Goal: Task Accomplishment & Management: Manage account settings

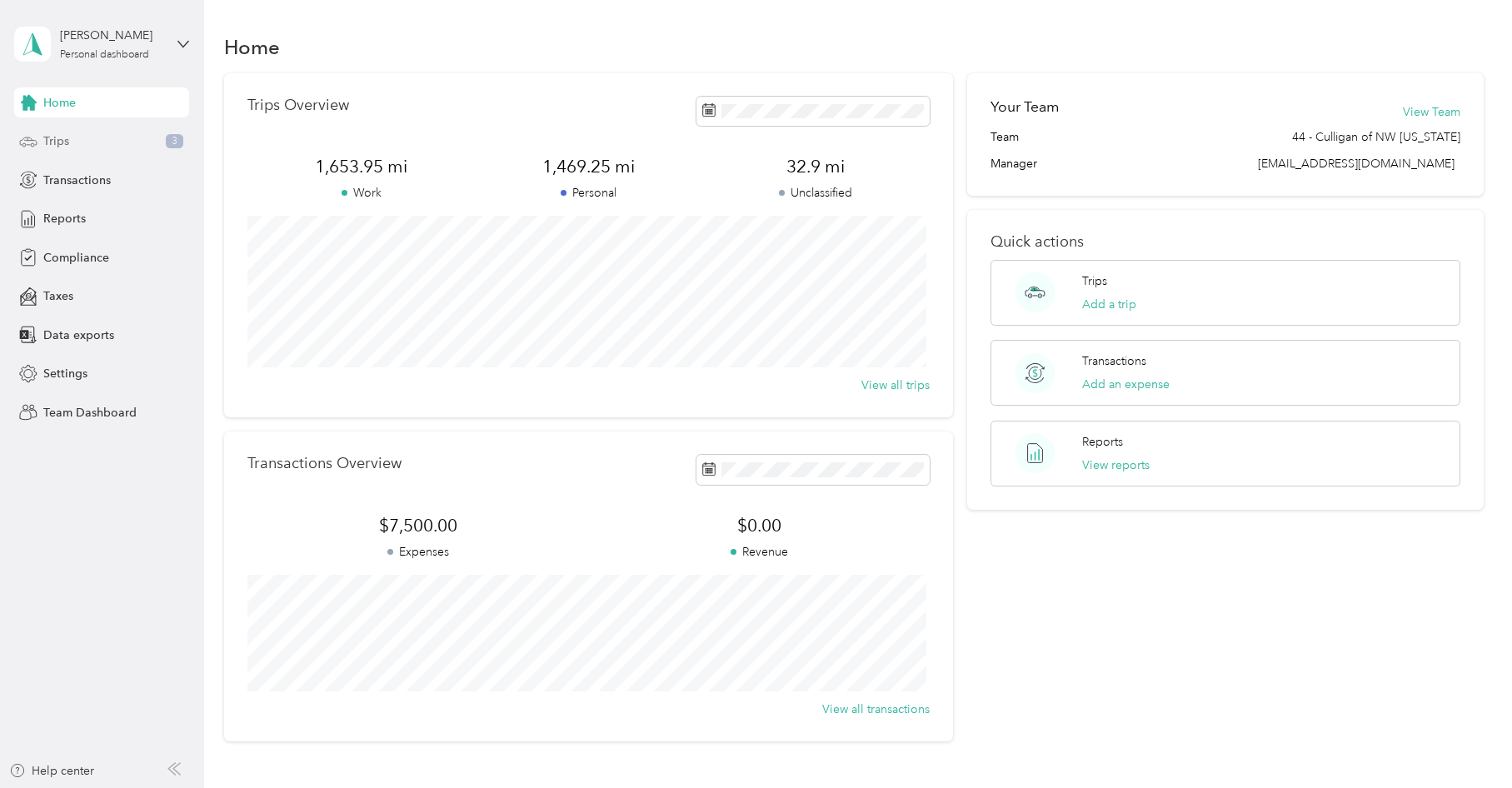
click at [79, 145] on div "Trips 3" at bounding box center [101, 141] width 175 height 30
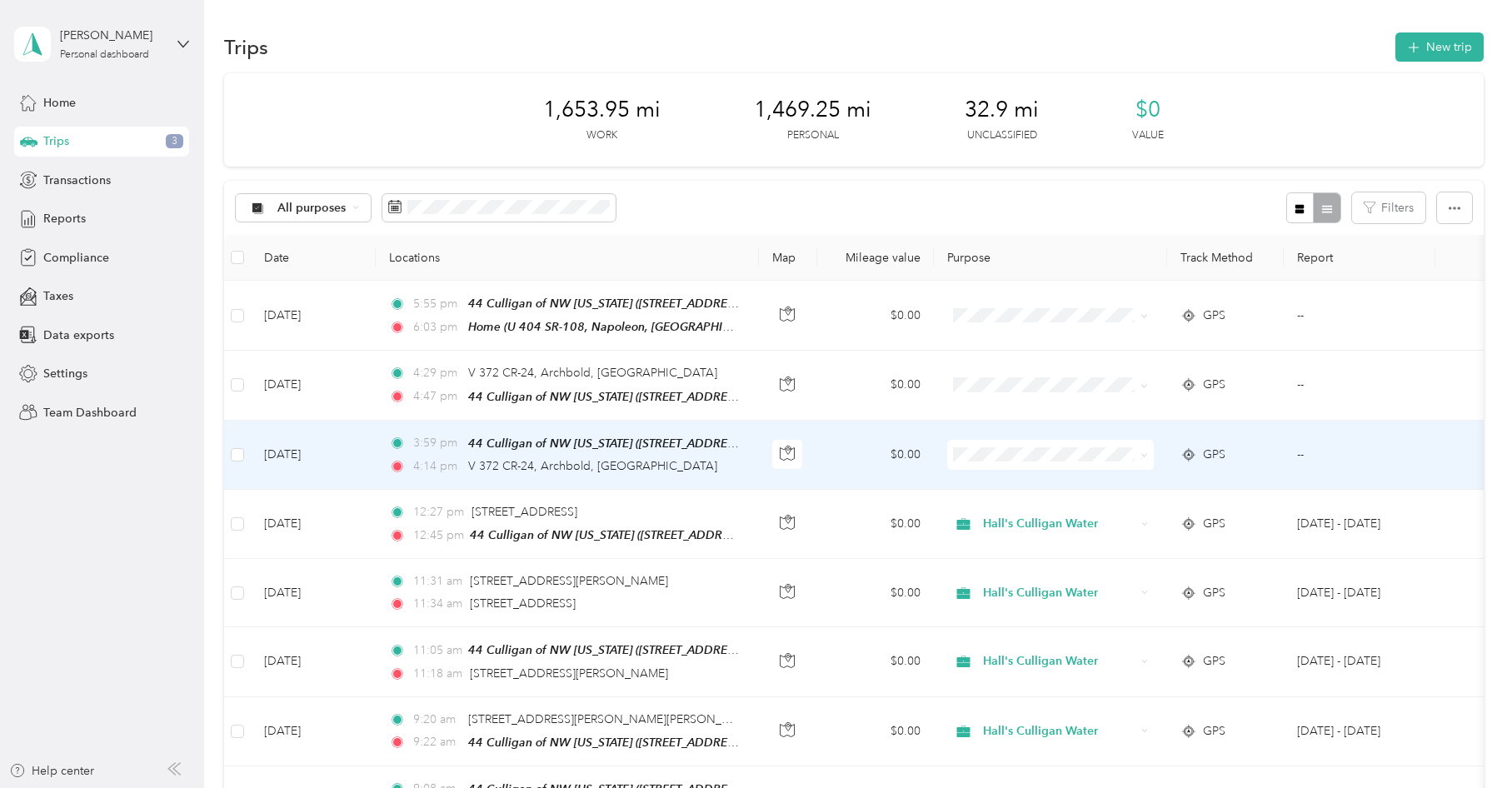
click at [1015, 483] on span "Hall's Culligan Water" at bounding box center [1065, 477] width 154 height 18
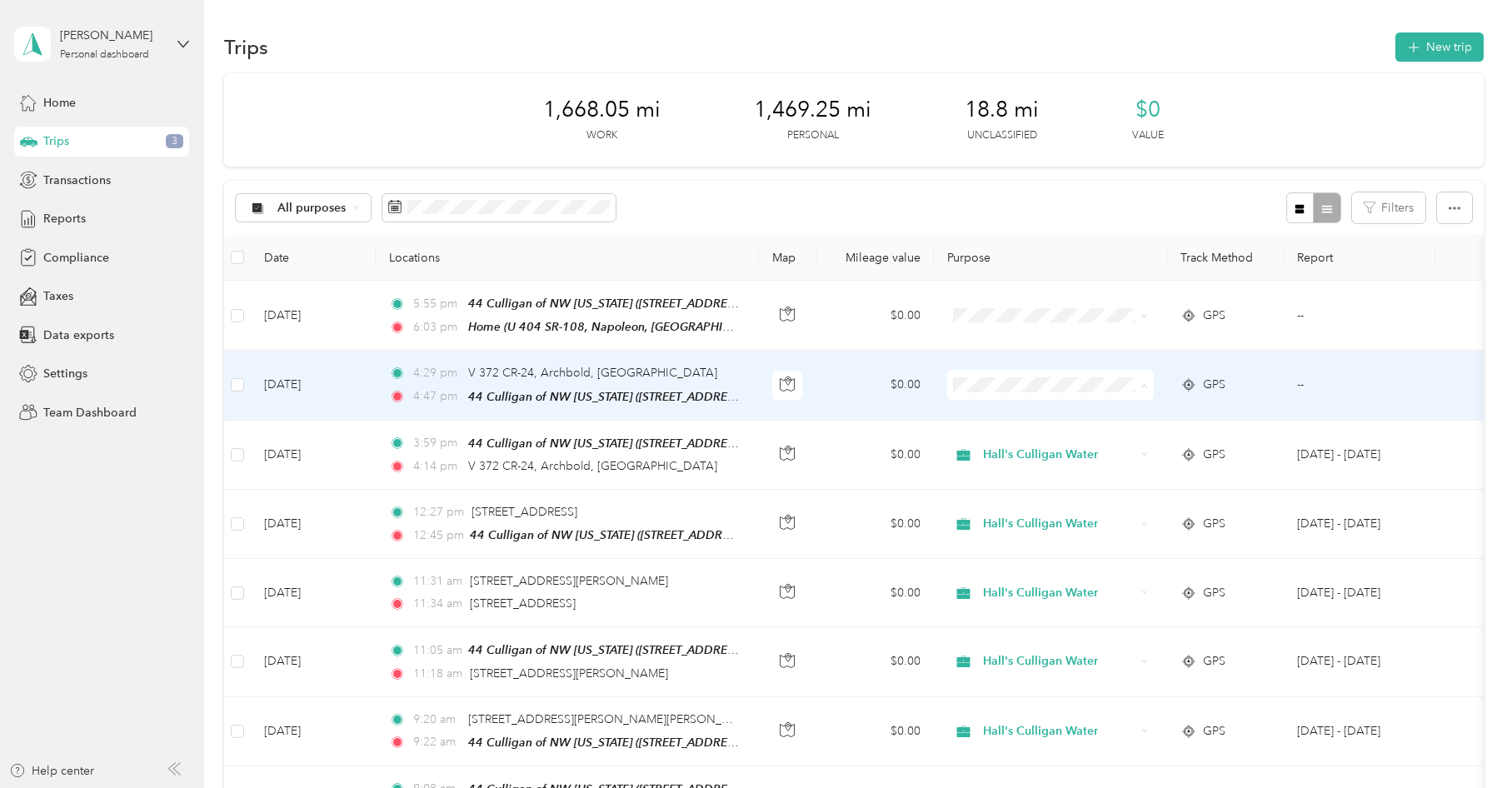
click at [1007, 415] on span "Hall's Culligan Water" at bounding box center [1065, 414] width 154 height 18
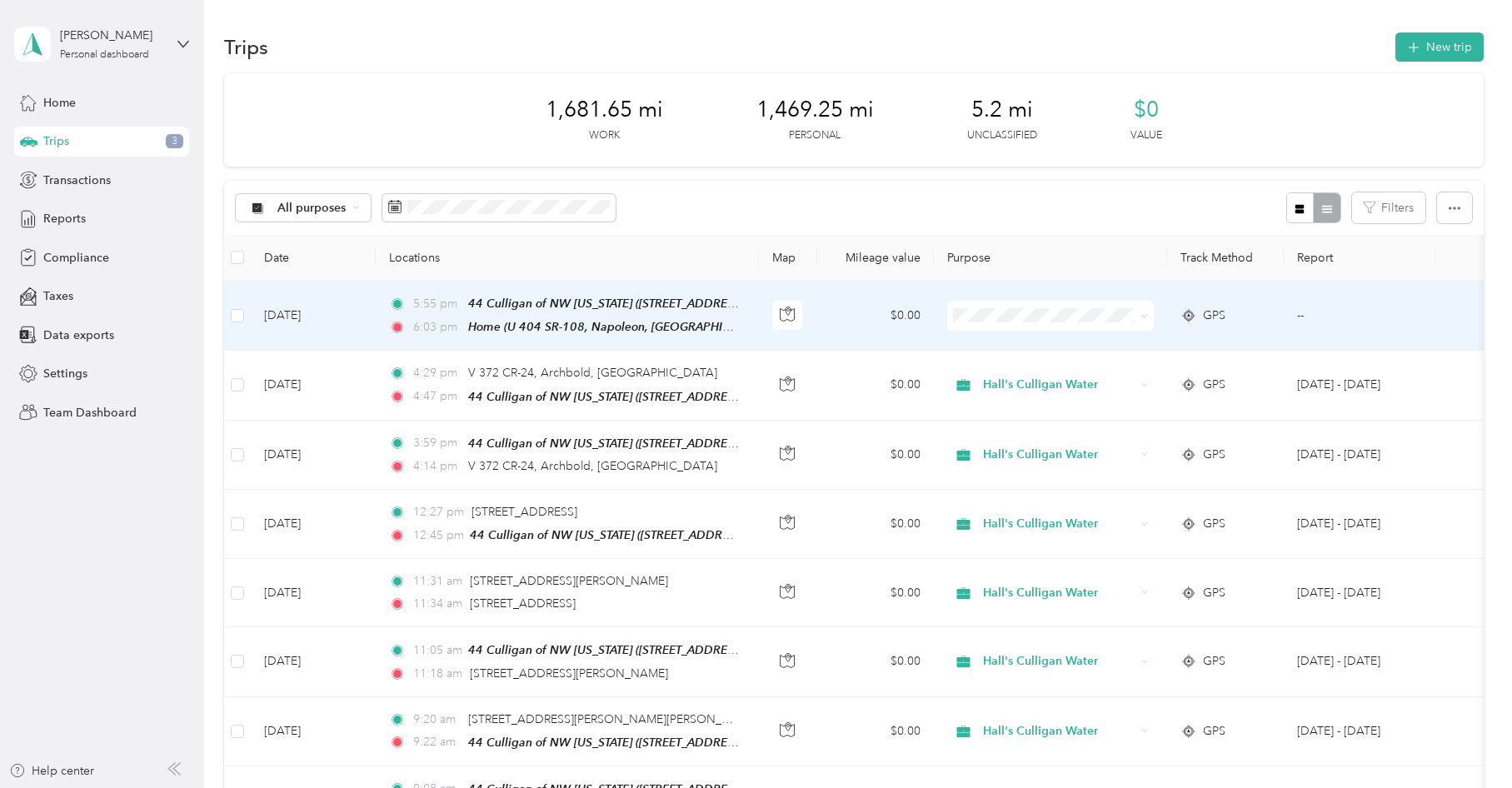
click at [1005, 374] on span "Personal" at bounding box center [1065, 372] width 154 height 18
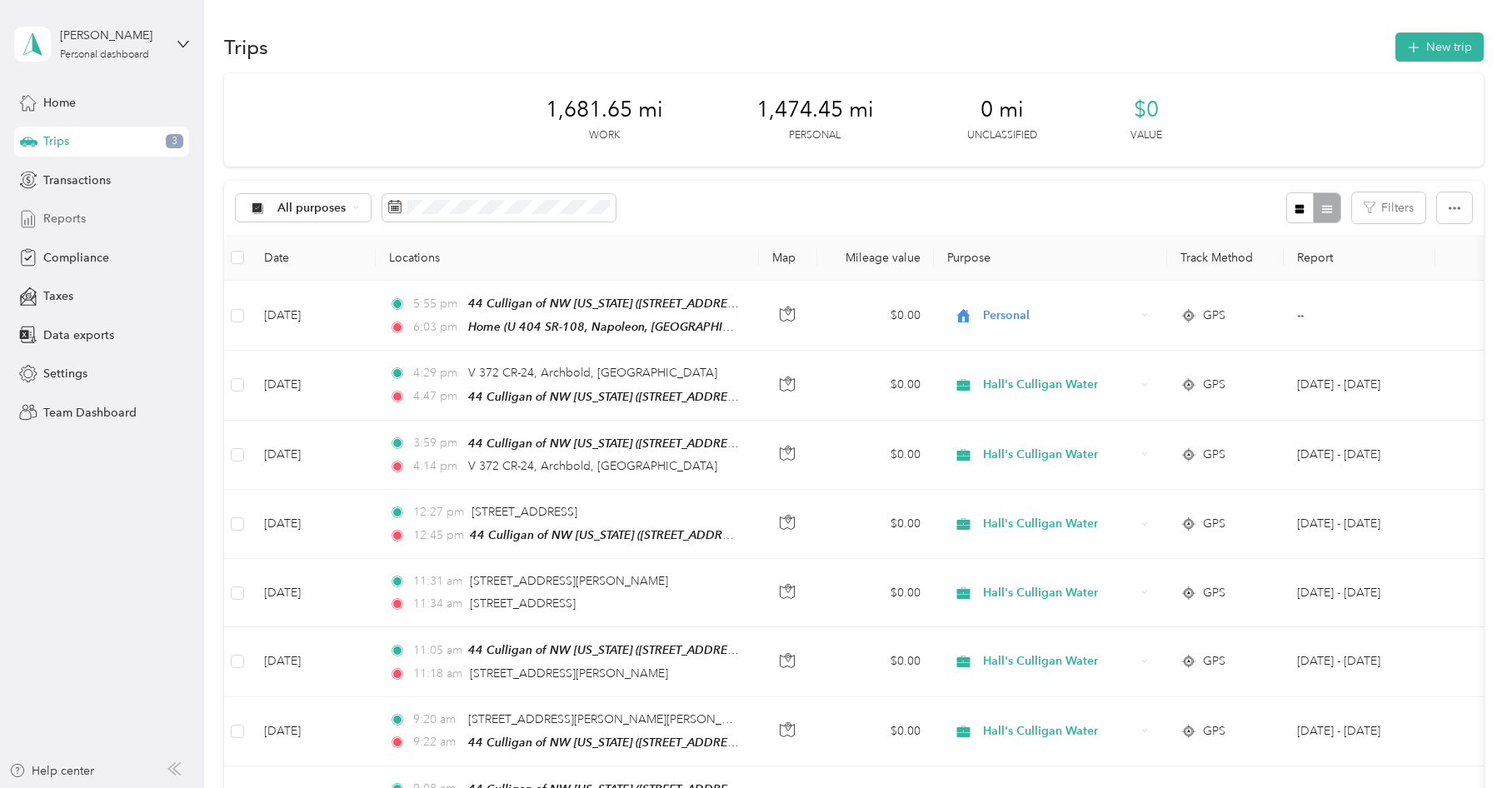
click at [60, 218] on span "Reports" at bounding box center [65, 219] width 43 height 18
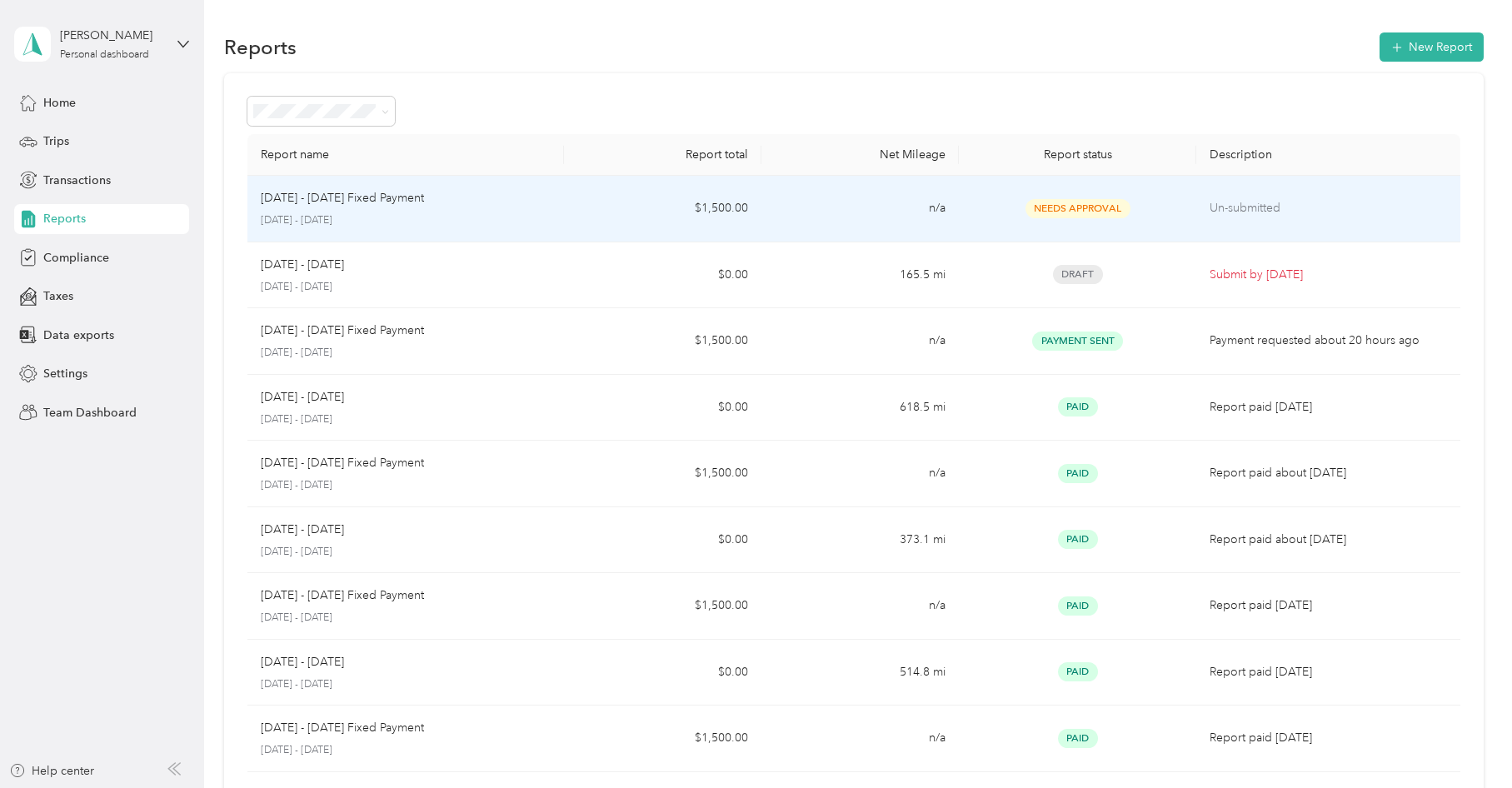
click at [1055, 210] on span "Needs Approval" at bounding box center [1077, 209] width 105 height 19
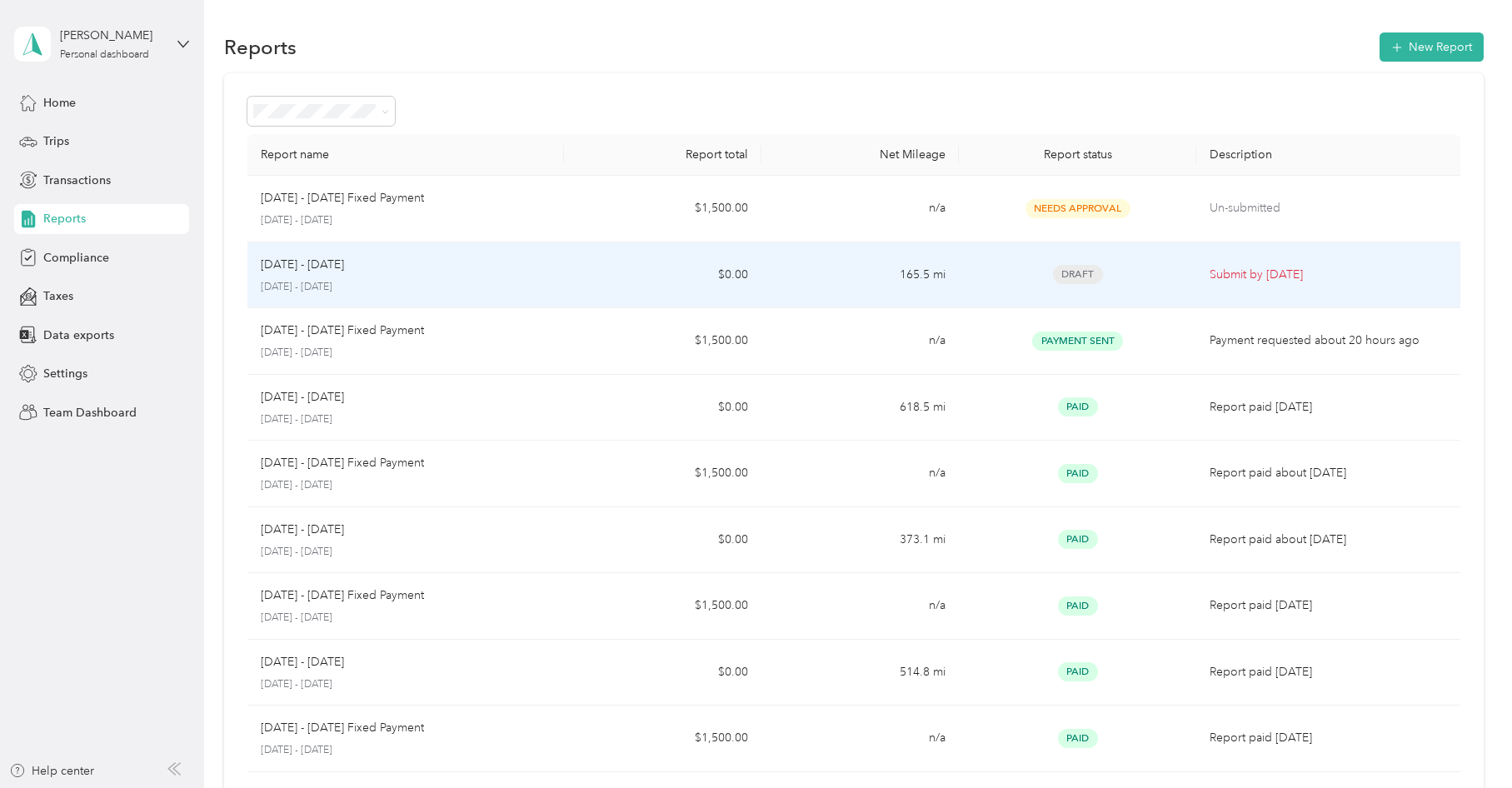
click at [1073, 277] on span "Draft" at bounding box center [1078, 274] width 50 height 19
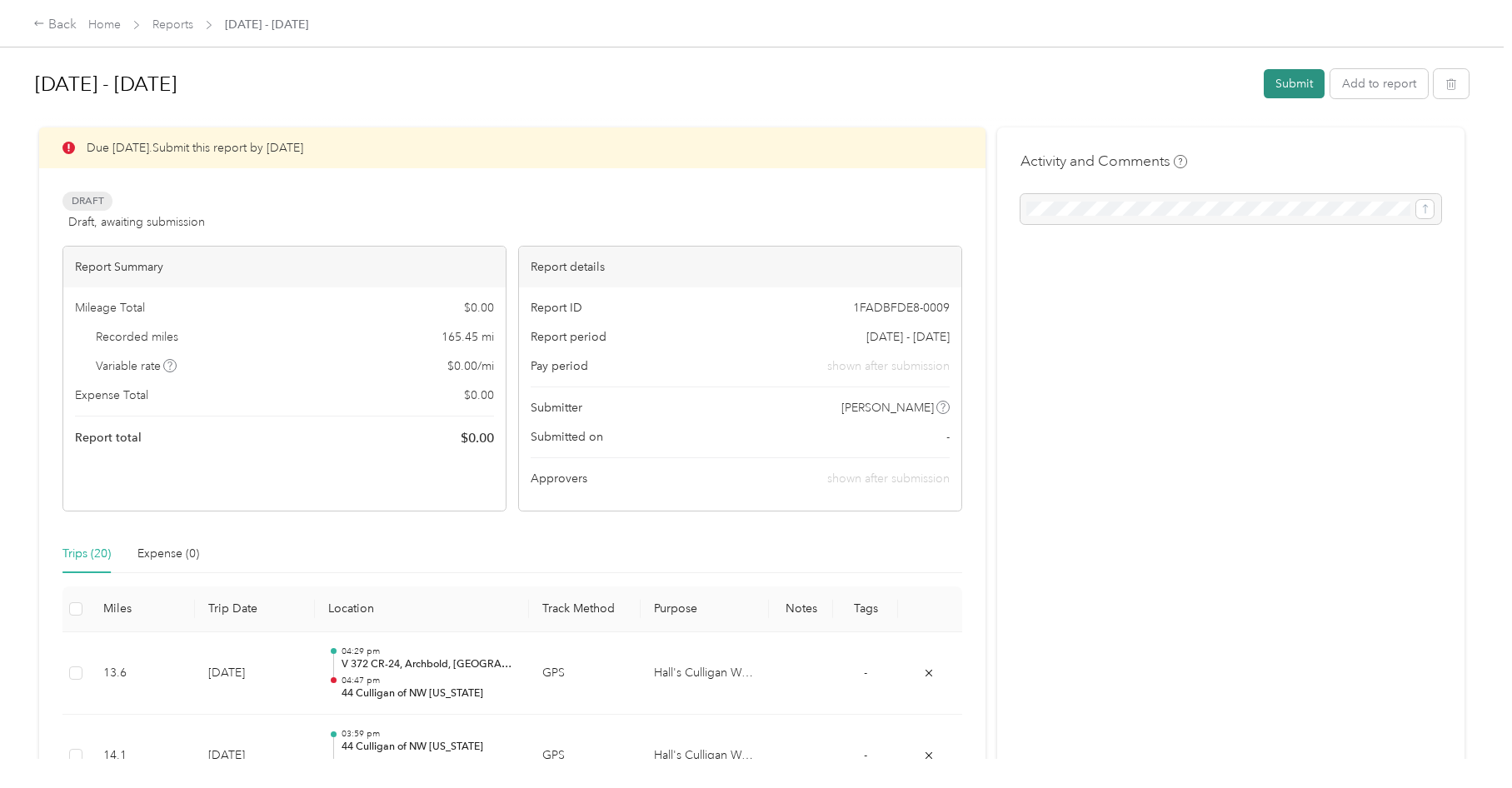
click at [1282, 85] on button "Submit" at bounding box center [1293, 83] width 60 height 29
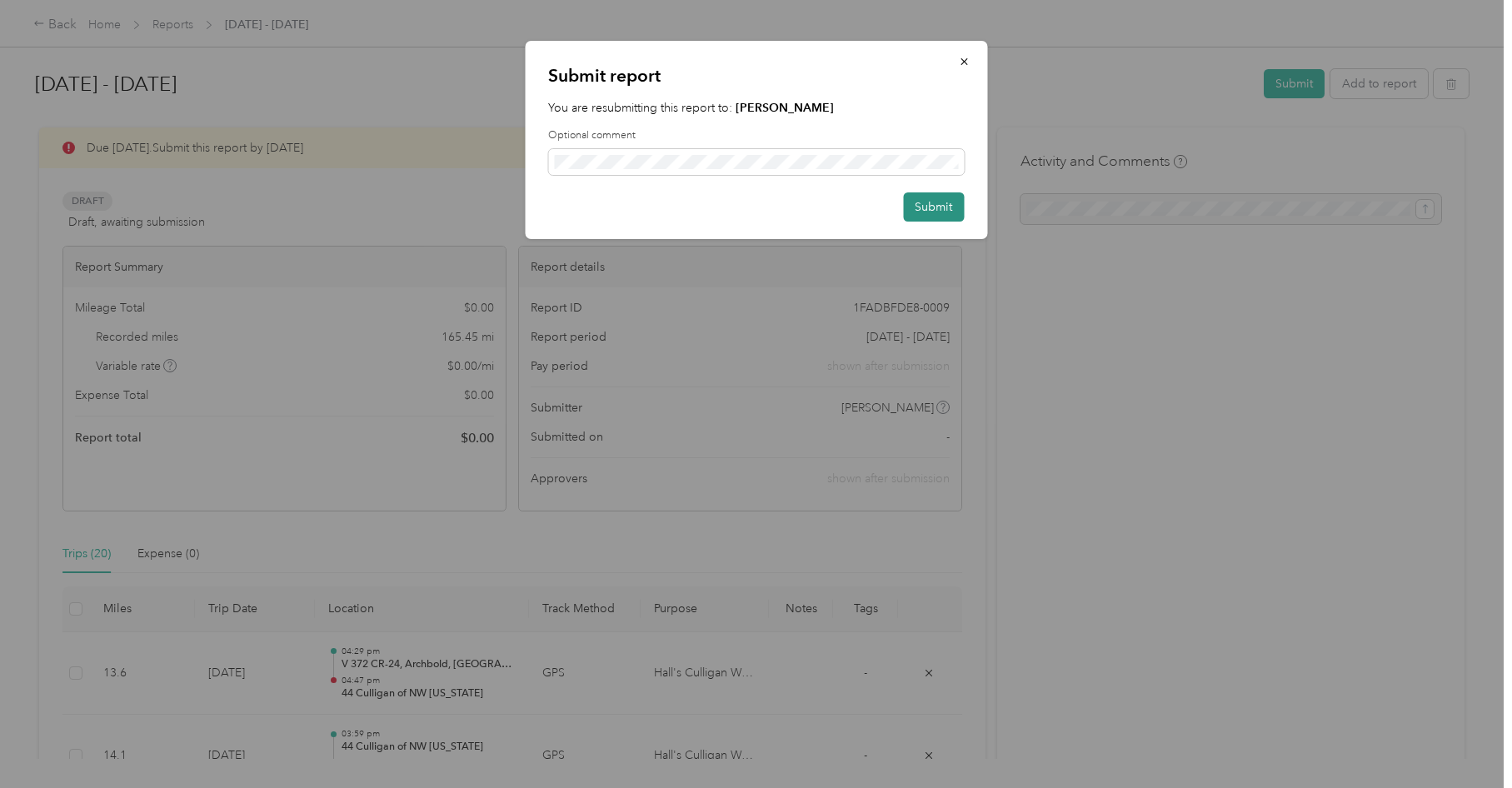
click at [925, 201] on button "Submit" at bounding box center [932, 207] width 60 height 29
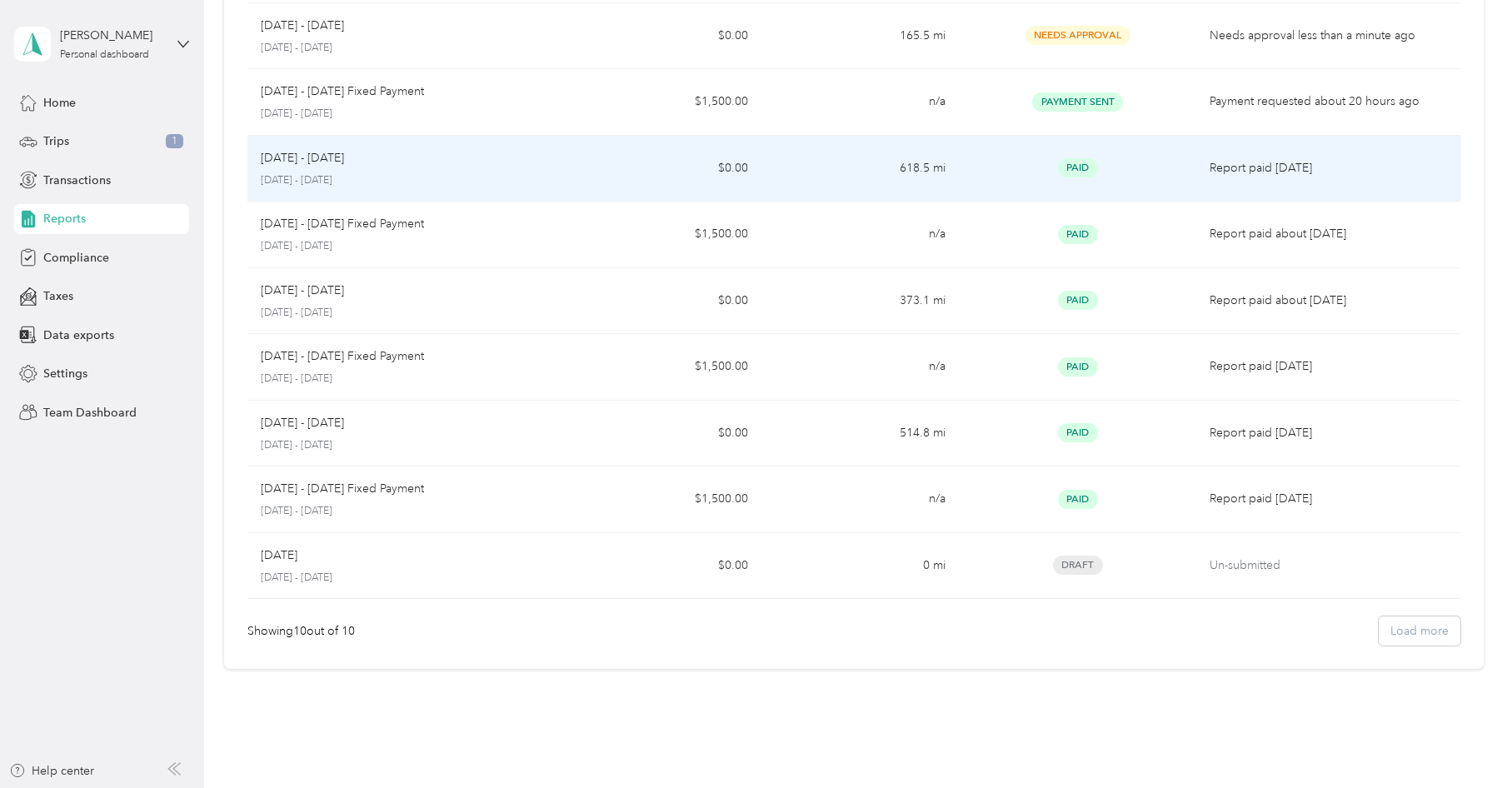
scroll to position [292, 0]
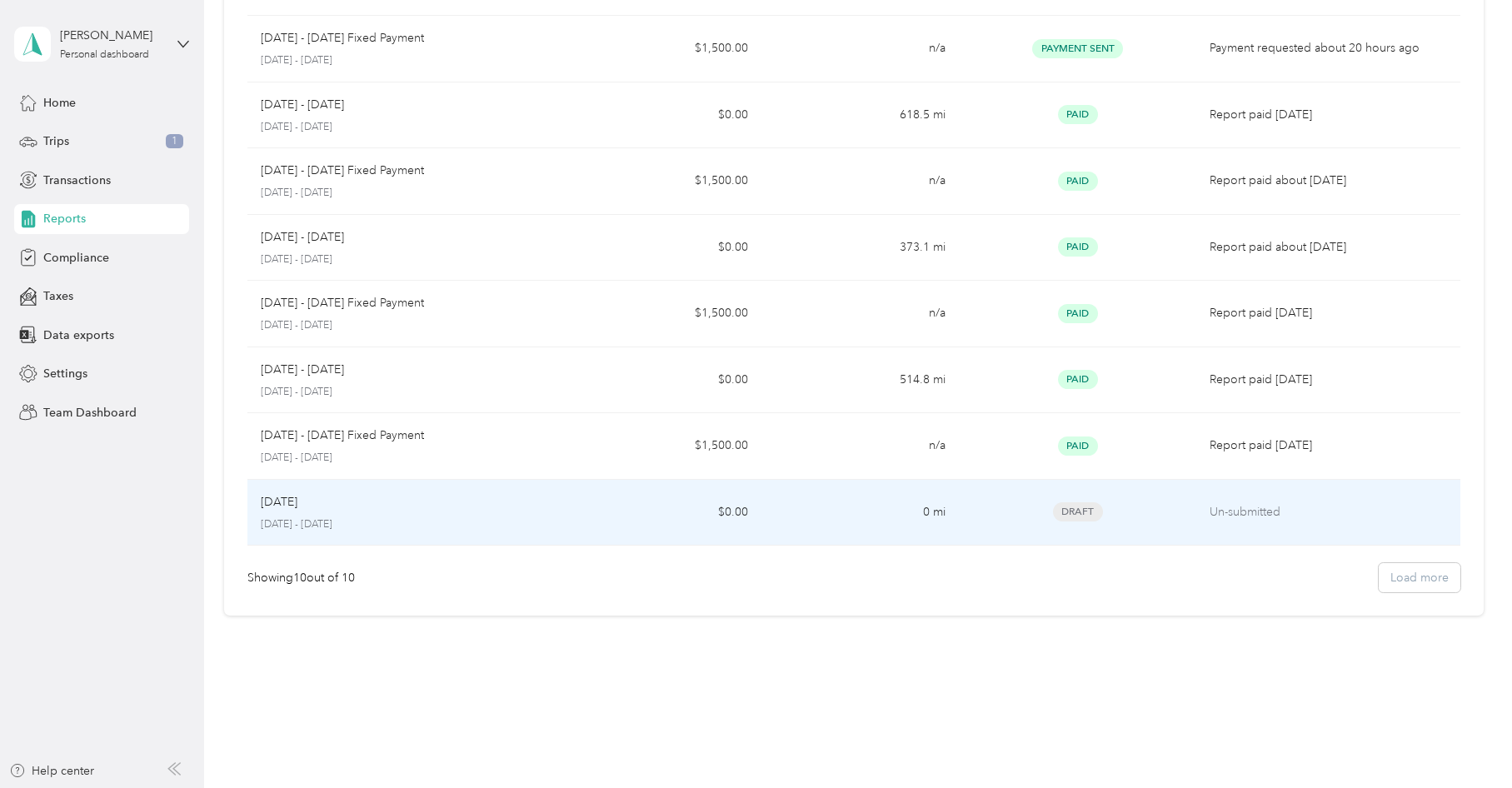
click at [1063, 511] on span "Draft" at bounding box center [1078, 512] width 50 height 19
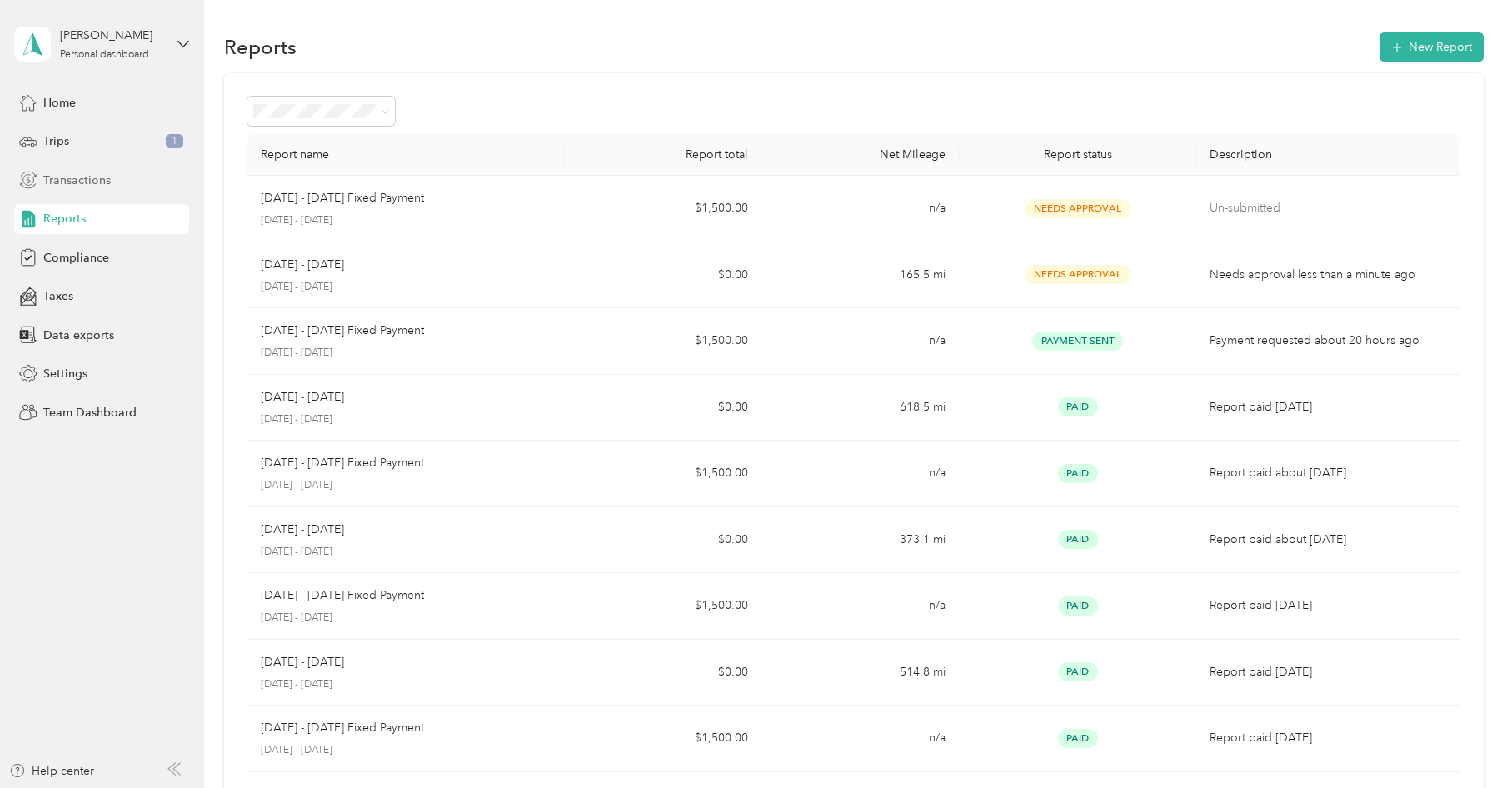
click at [92, 188] on div "Transactions" at bounding box center [101, 180] width 175 height 30
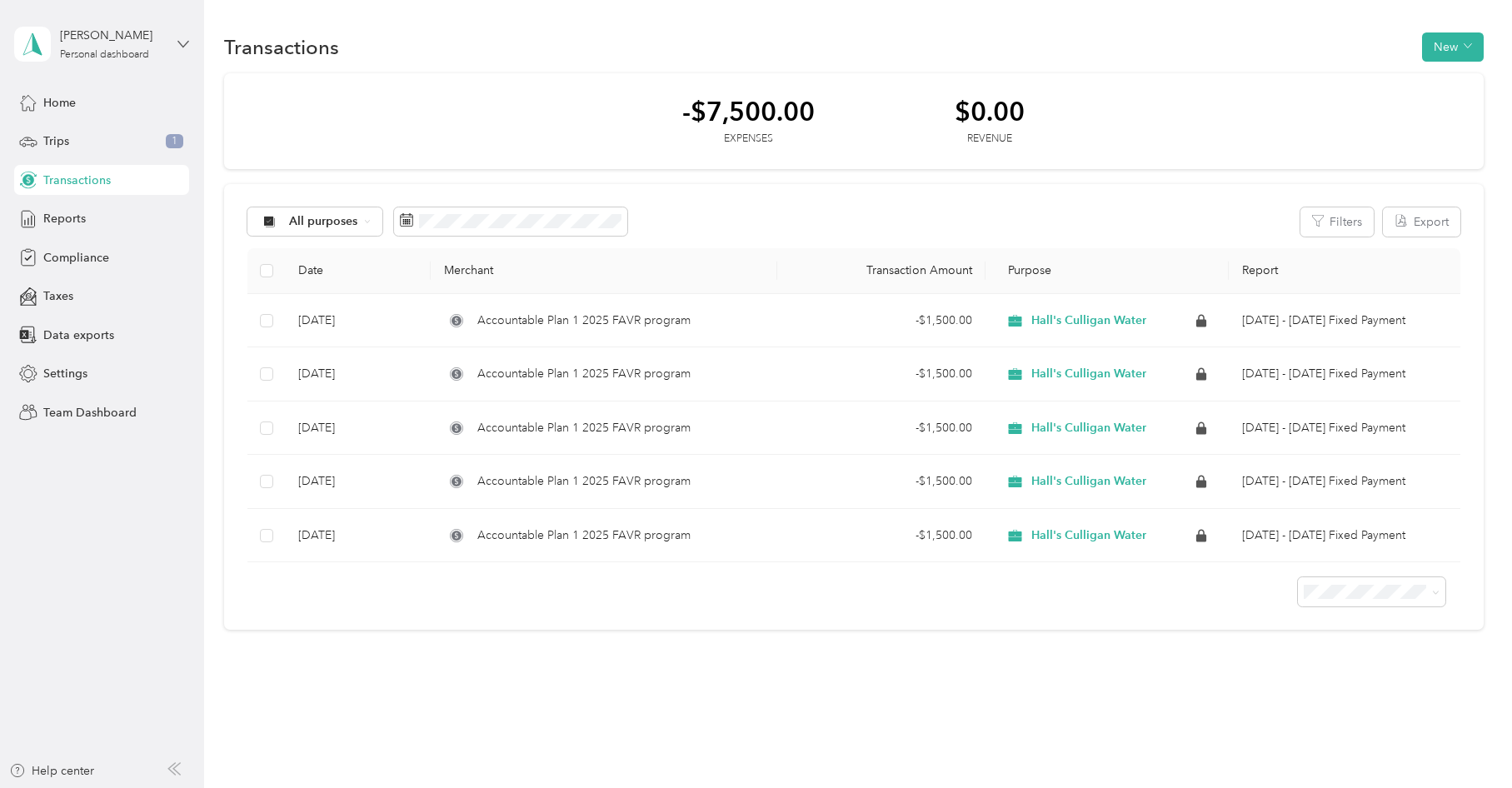
click at [186, 46] on icon at bounding box center [183, 44] width 12 height 12
click at [86, 138] on div "Team dashboard" at bounding box center [190, 137] width 327 height 29
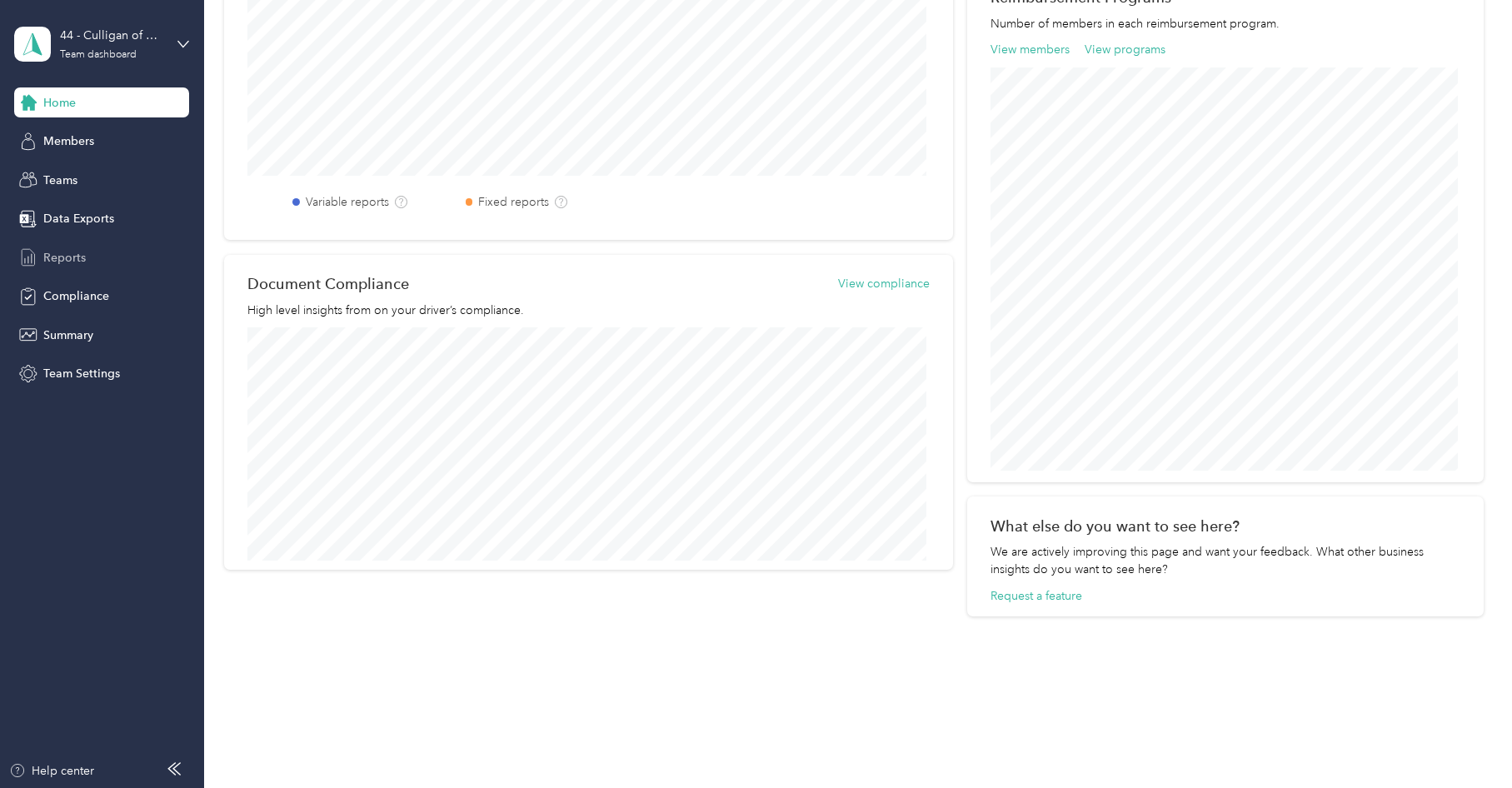
scroll to position [552, 0]
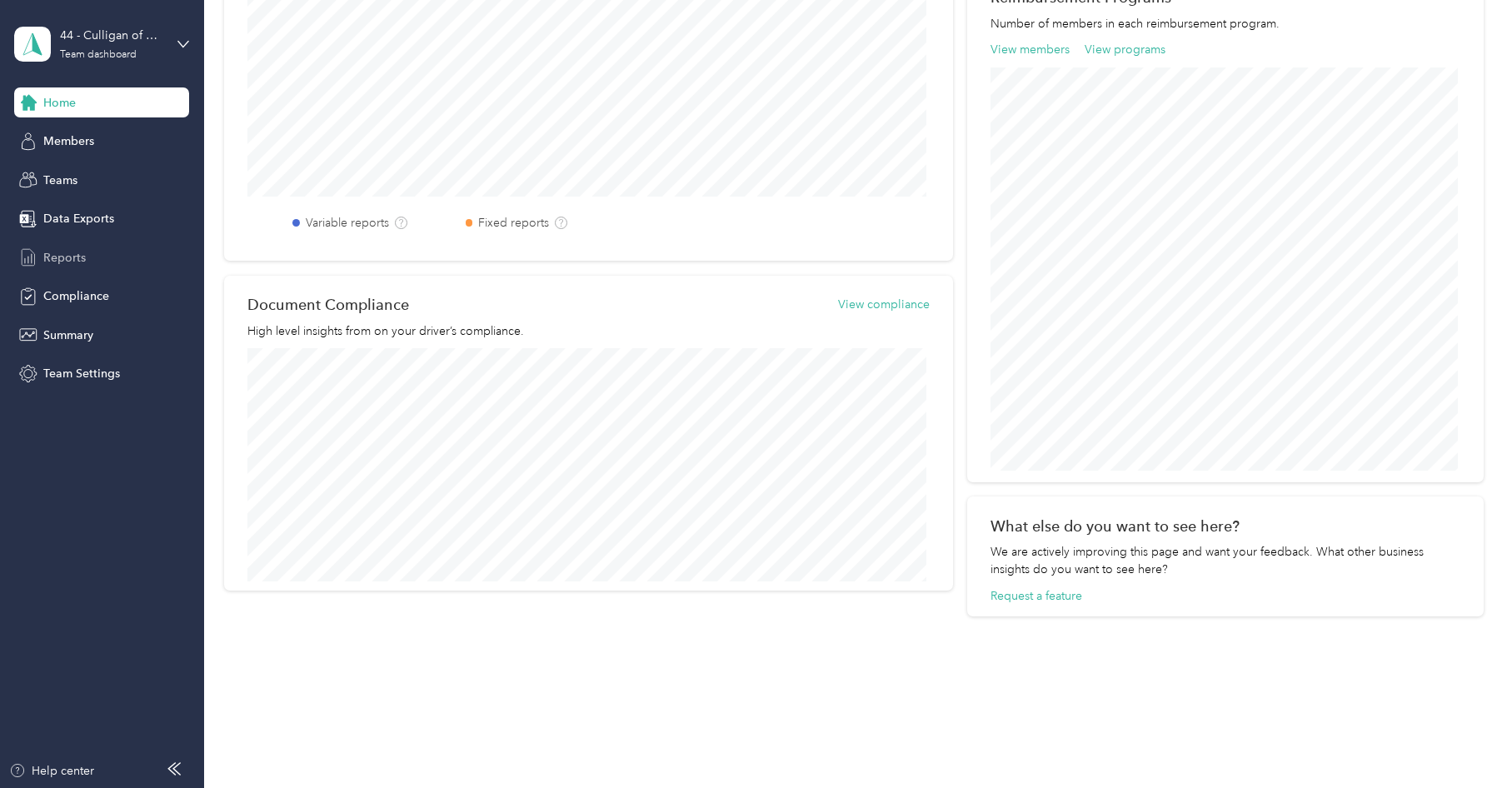
click at [54, 256] on span "Reports" at bounding box center [65, 257] width 43 height 18
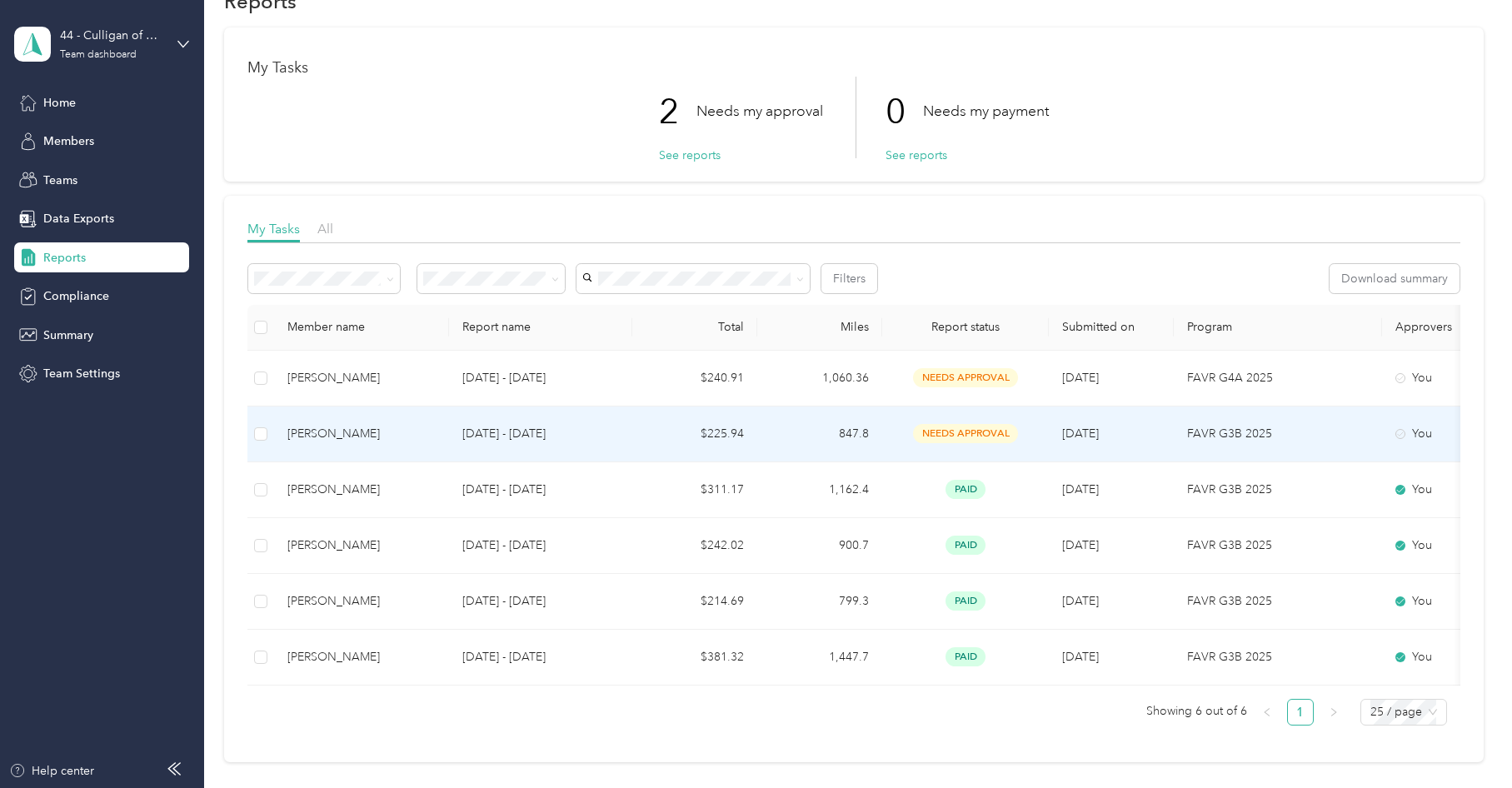
scroll to position [83, 0]
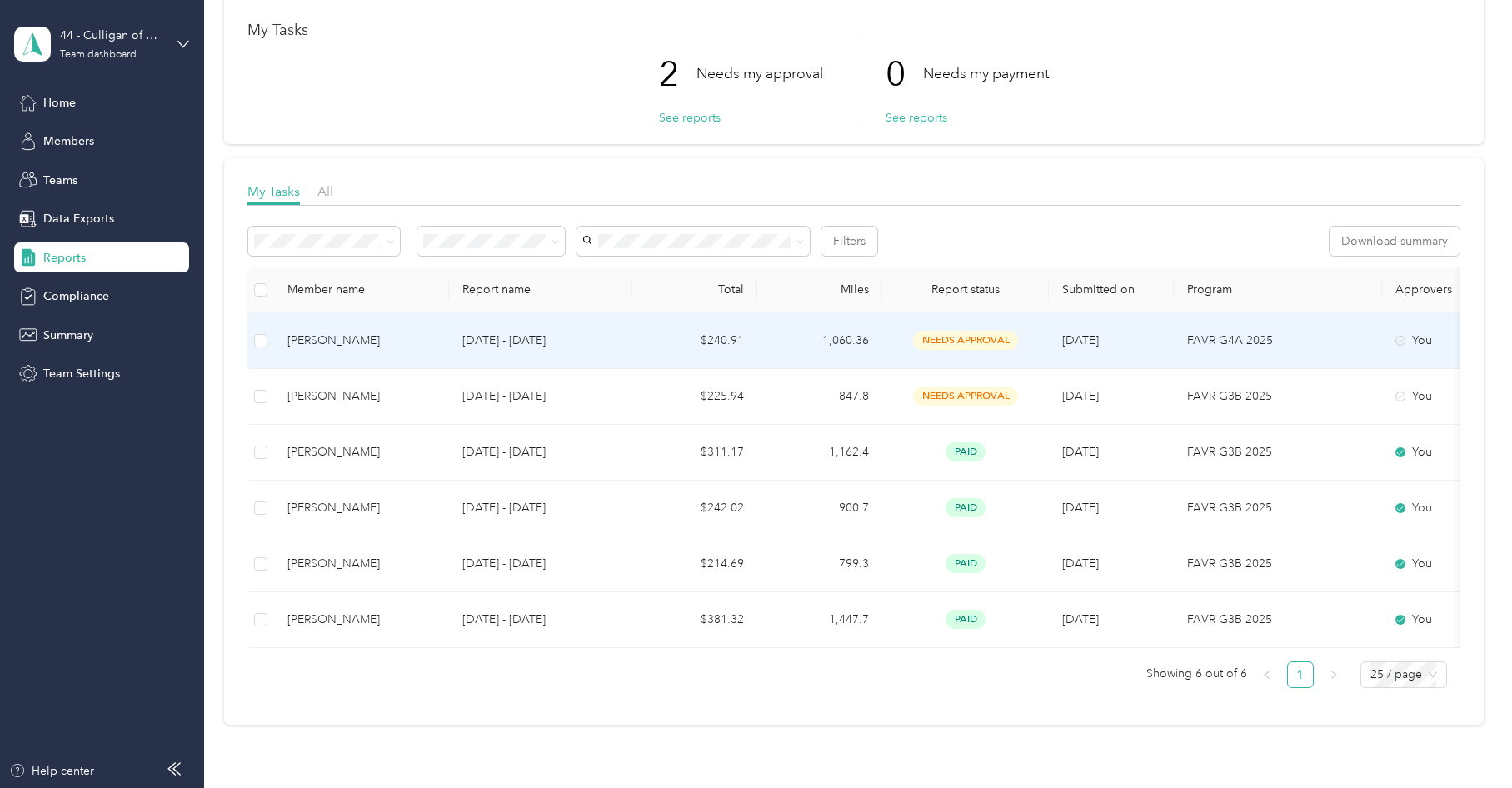
click at [965, 339] on span "needs approval" at bounding box center [965, 340] width 105 height 19
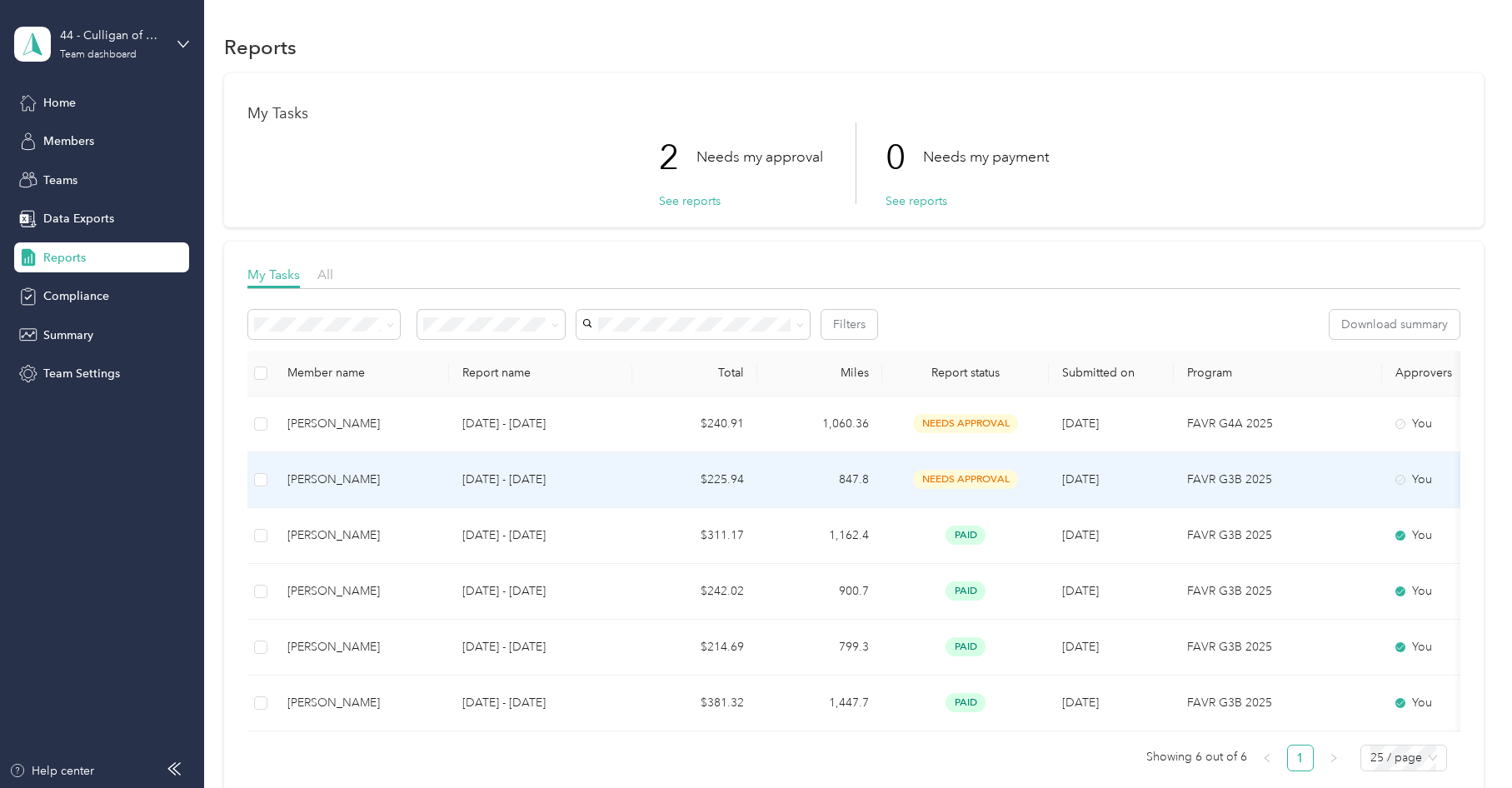
click at [940, 479] on span "needs approval" at bounding box center [965, 480] width 105 height 19
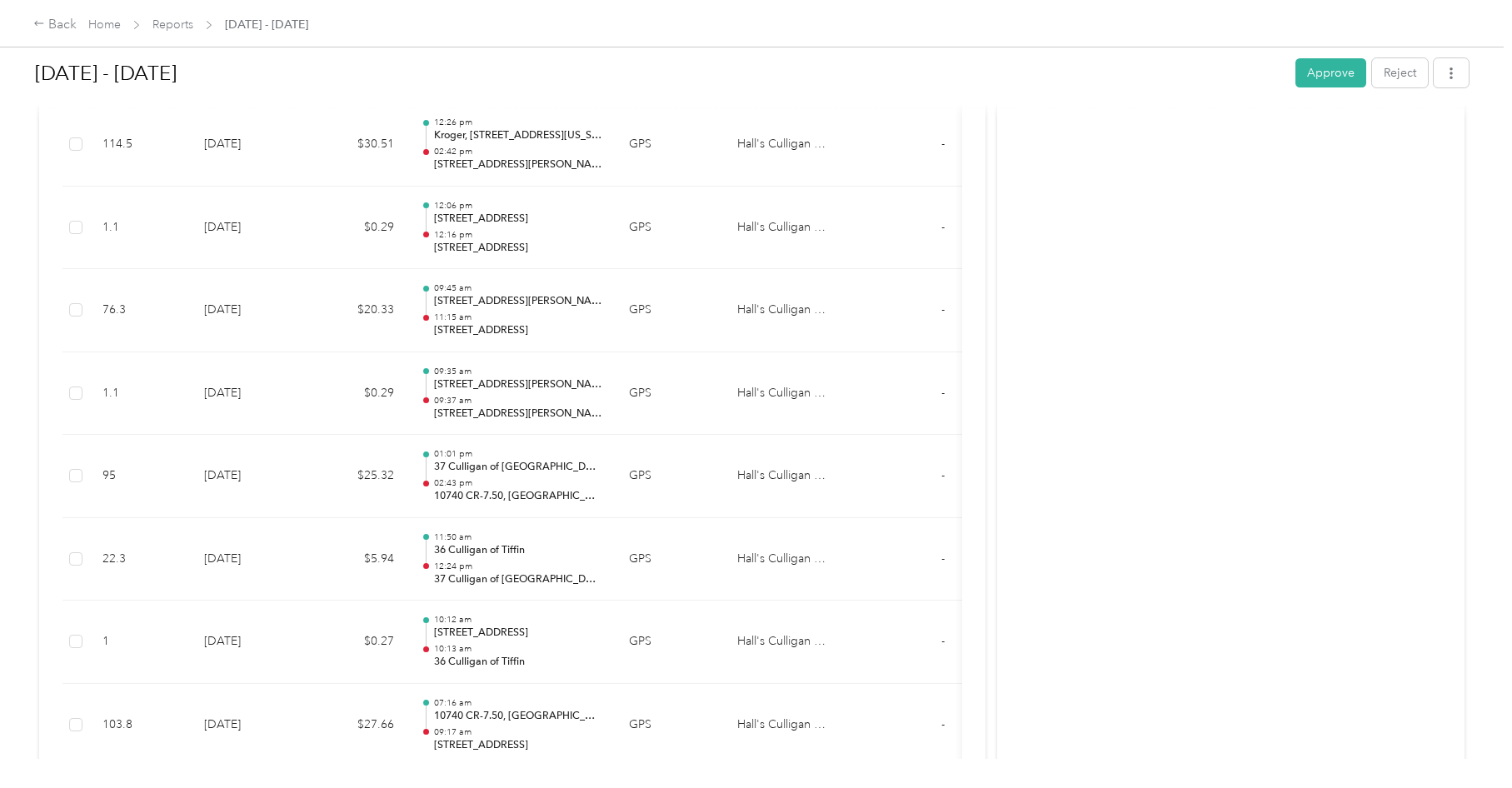
scroll to position [470, 0]
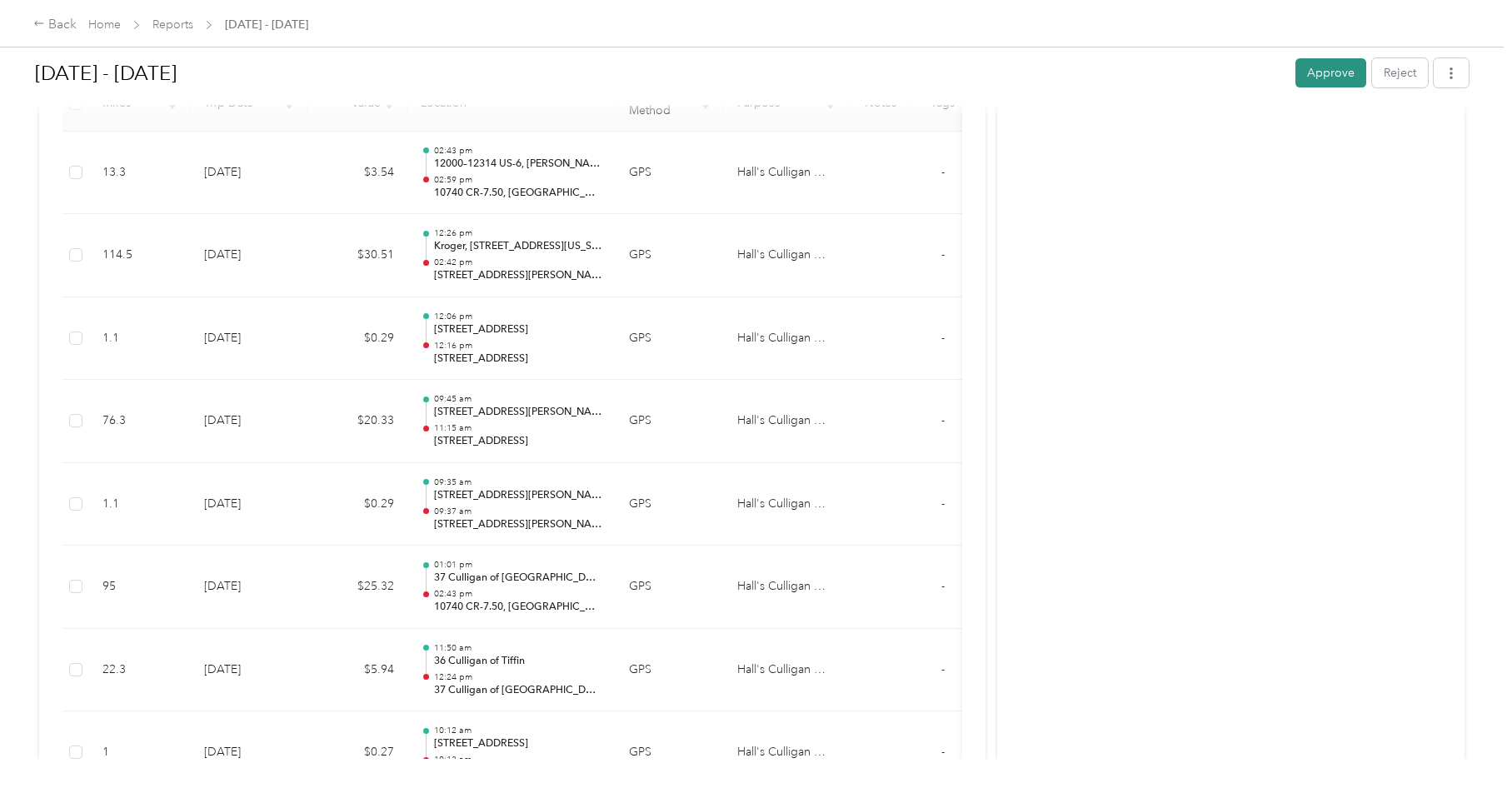
click at [1321, 74] on button "Approve" at bounding box center [1330, 72] width 71 height 29
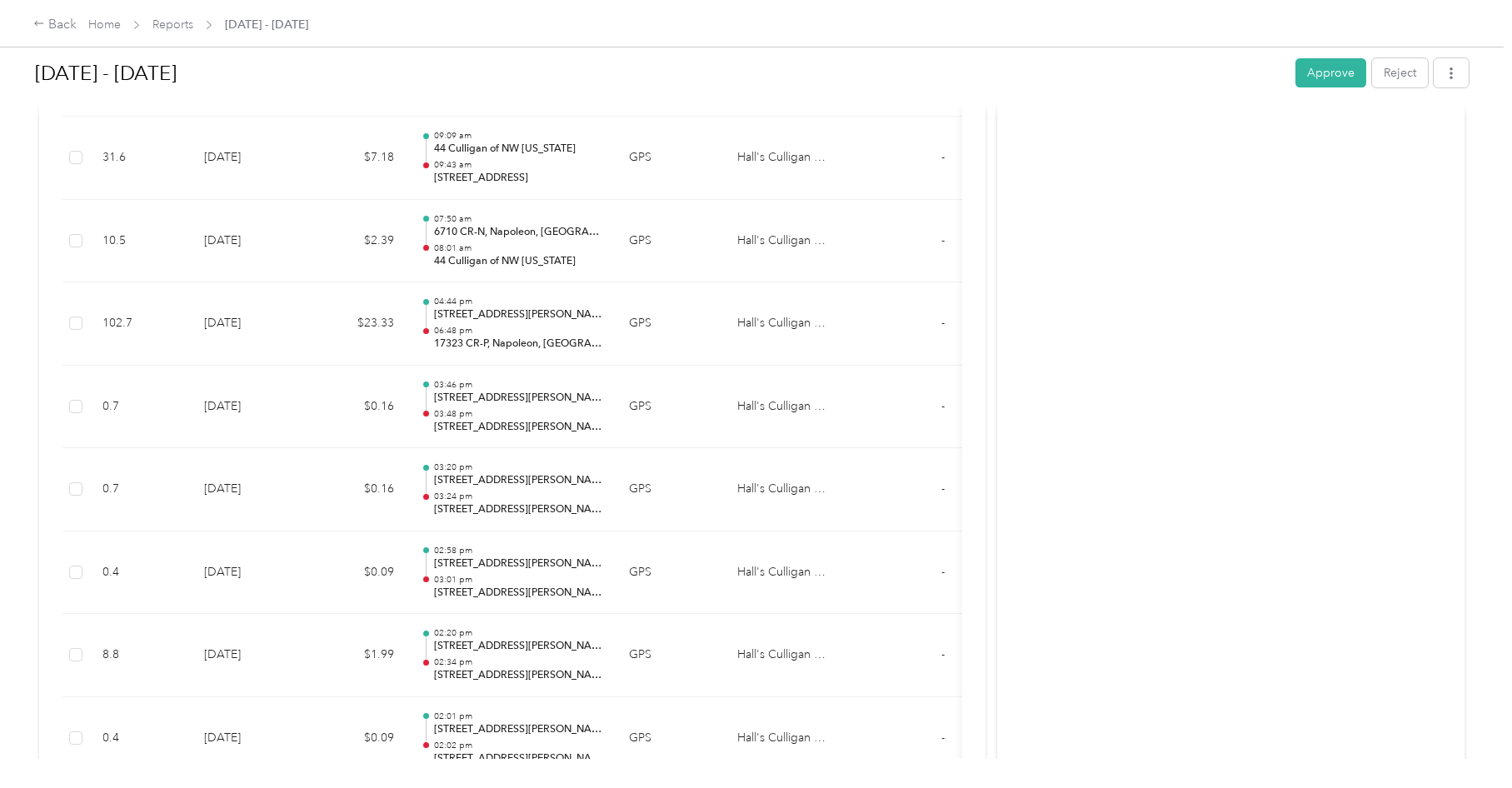
scroll to position [3862, 0]
